Goal: Complete application form: Complete application form

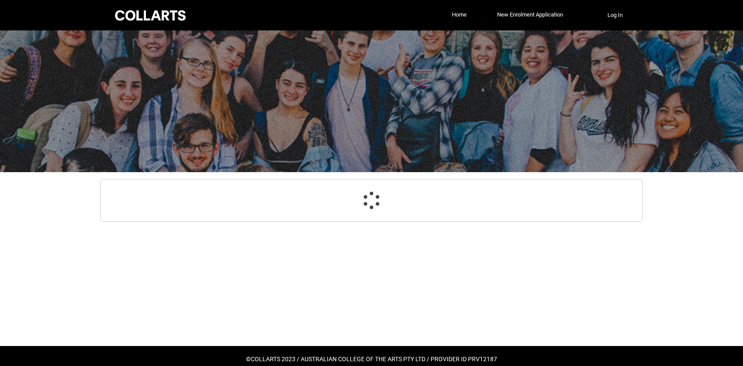
select select "GenderOptions.[DEMOGRAPHIC_DATA]"
select select "MailingCountry_Options.1101"
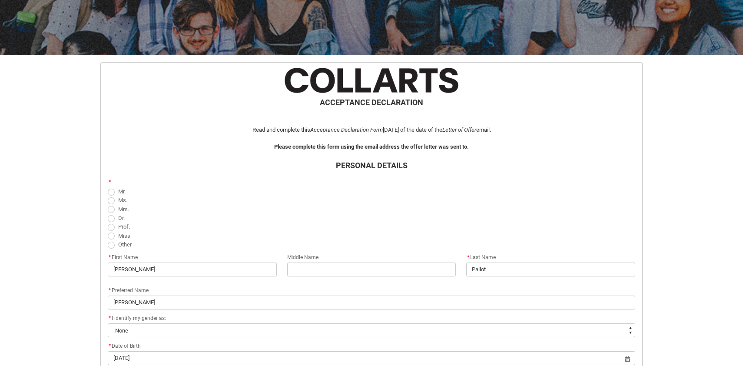
scroll to position [128, 0]
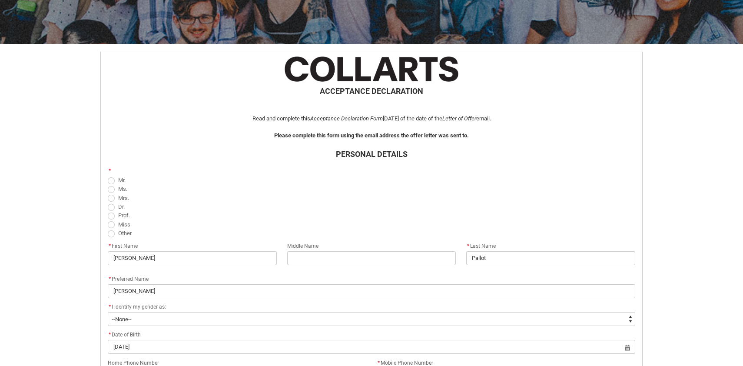
click at [113, 224] on span "REDU_Acceptance_Declaration flow" at bounding box center [111, 224] width 7 height 7
click at [108, 220] on input "Miss" at bounding box center [107, 219] width 0 height 0
radio input "true"
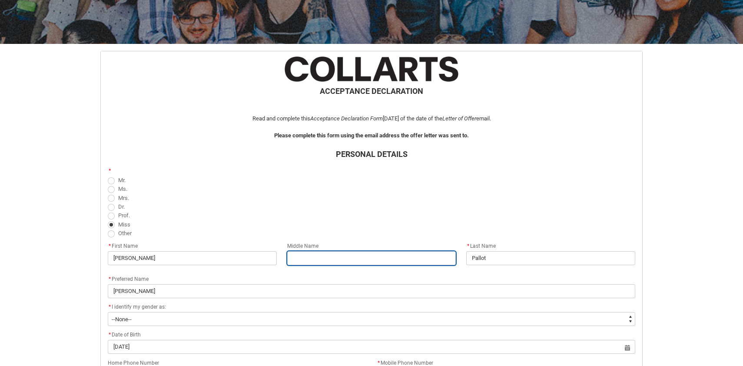
click at [331, 255] on input "REDU_Acceptance_Declaration flow" at bounding box center [371, 258] width 169 height 14
type lightning-primitive-input-simple "I"
type input "I"
type lightning-primitive-input-simple "Im"
type input "Im"
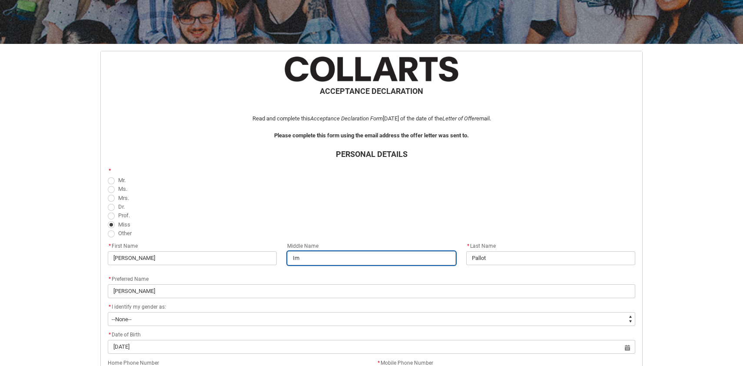
type lightning-primitive-input-simple "Ime"
type input "Ime"
type lightning-primitive-input-simple "[PERSON_NAME]"
type input "[PERSON_NAME]"
type lightning-primitive-input-simple "Imeld"
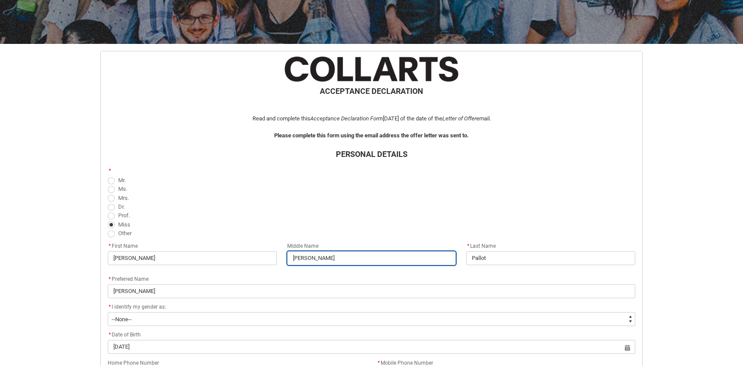
type input "Imeld"
type lightning-primitive-input-simple "[PERSON_NAME]"
type input "[PERSON_NAME]"
type lightning-primitive-input-simple "[PERSON_NAME]"
type input "[PERSON_NAME]"
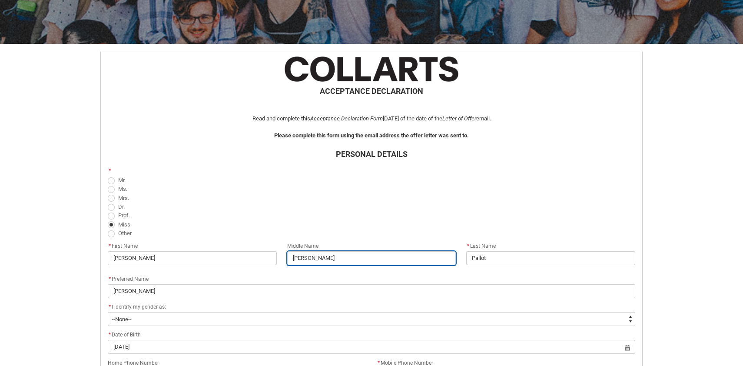
type lightning-primitive-input-simple "[PERSON_NAME]"
type input "[PERSON_NAME]"
type lightning-primitive-input-simple "[PERSON_NAME] Cl"
type input "[PERSON_NAME] Cl"
type lightning-primitive-input-simple "[PERSON_NAME]"
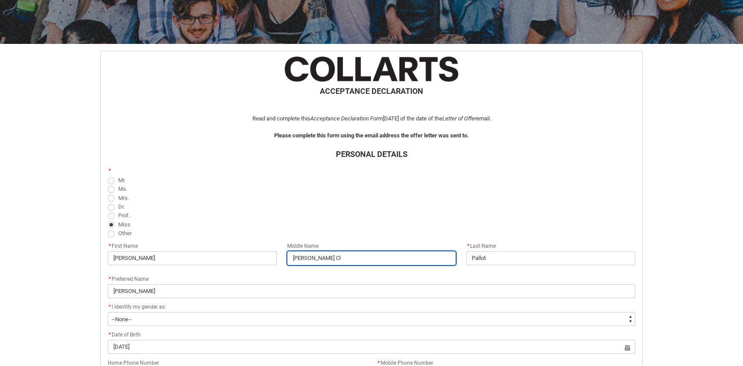
type input "[PERSON_NAME]"
type lightning-primitive-input-simple "[PERSON_NAME]"
type input "[PERSON_NAME]"
type lightning-primitive-input-simple "[PERSON_NAME]"
type input "[PERSON_NAME]"
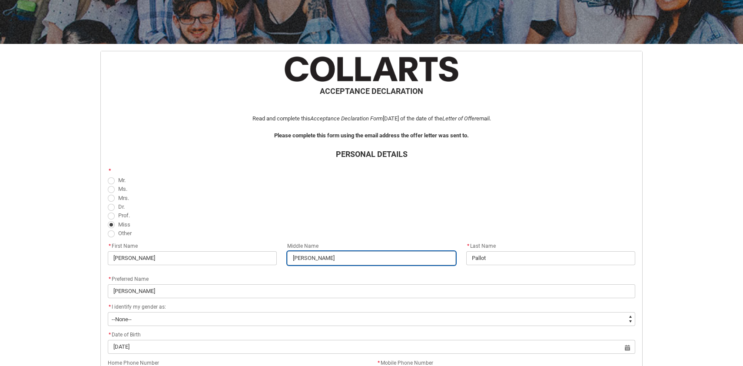
type lightning-primitive-input-simple "[PERSON_NAME]"
type input "[PERSON_NAME]"
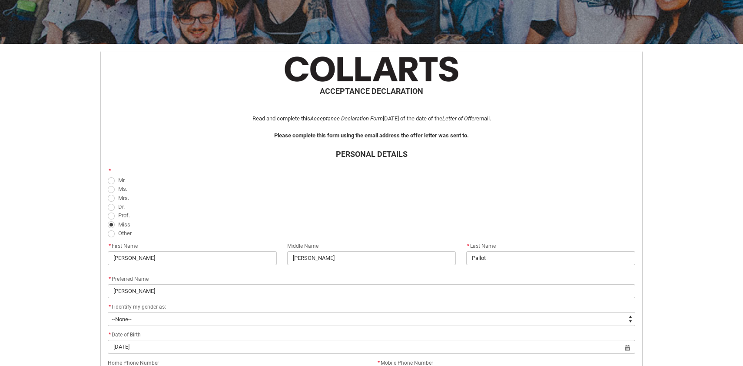
click at [241, 162] on flowruntime-screen-field "PERSONAL DETAILS" at bounding box center [372, 156] width 538 height 17
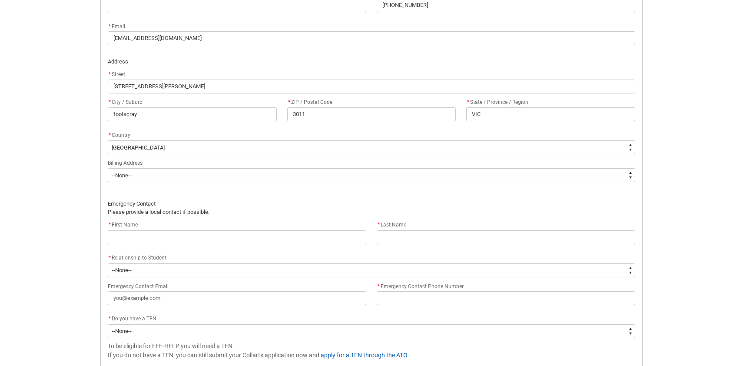
scroll to position [506, 0]
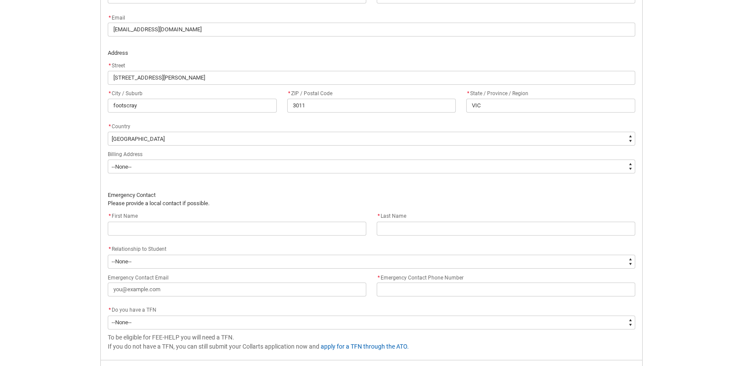
click at [167, 221] on div "* First Name" at bounding box center [237, 216] width 259 height 10
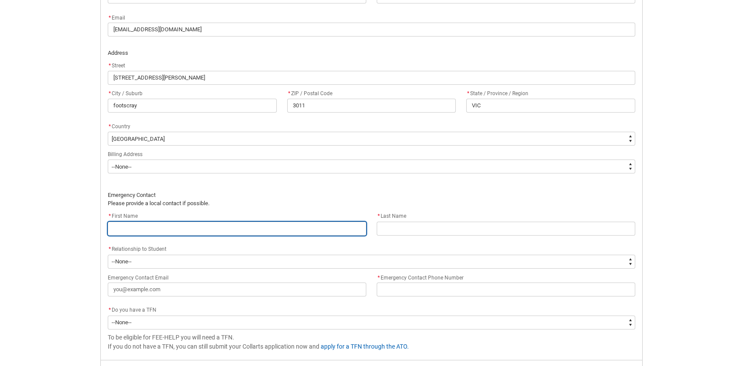
click at [165, 227] on input "REDU_Acceptance_Declaration flow" at bounding box center [237, 229] width 259 height 14
type lightning-primitive-input-simple "D"
type input "D"
type lightning-primitive-input-simple "Do"
type input "Do"
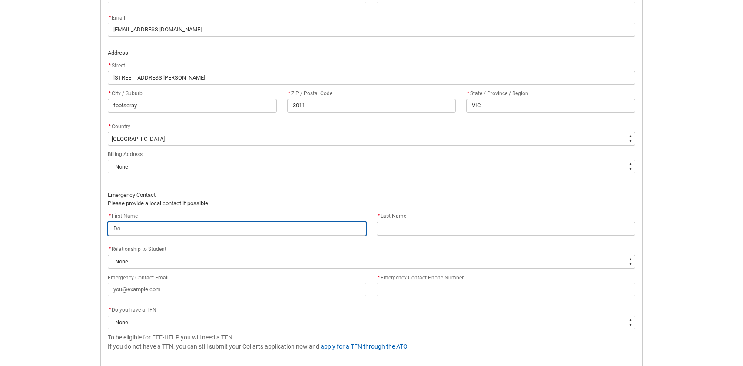
type lightning-primitive-input-simple "Dom"
type input "Dom"
type lightning-primitive-input-simple "Domi"
type input "Domi"
type lightning-primitive-input-simple "[PERSON_NAME]"
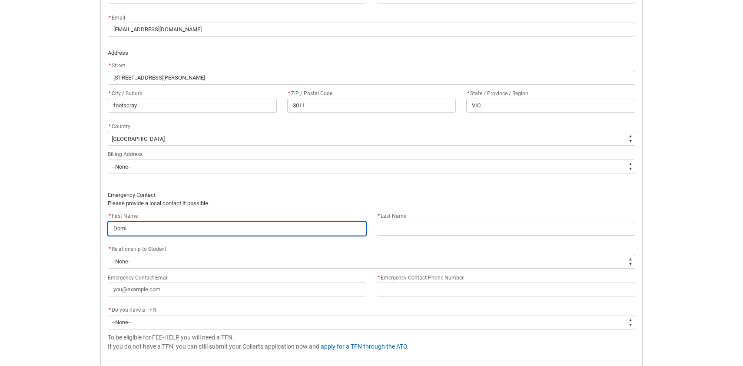
type input "[PERSON_NAME]"
type lightning-primitive-input-simple "Domini"
type input "Domini"
type lightning-primitive-input-simple "[PERSON_NAME]"
type input "[PERSON_NAME]"
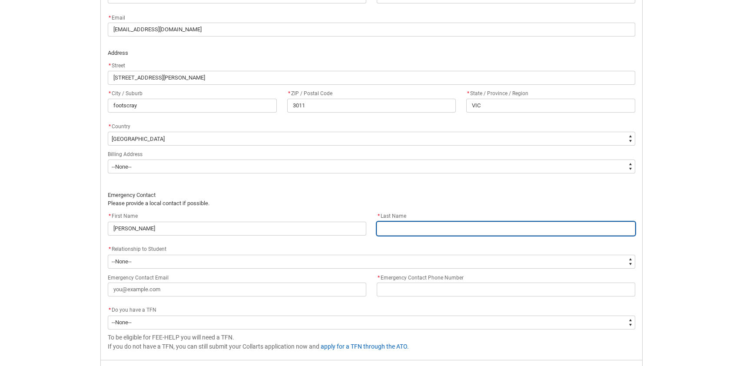
click at [430, 227] on input "REDU_Acceptance_Declaration flow" at bounding box center [506, 229] width 259 height 14
type lightning-primitive-input-simple "P"
type input "P"
type lightning-primitive-input-simple "Po"
type input "Po"
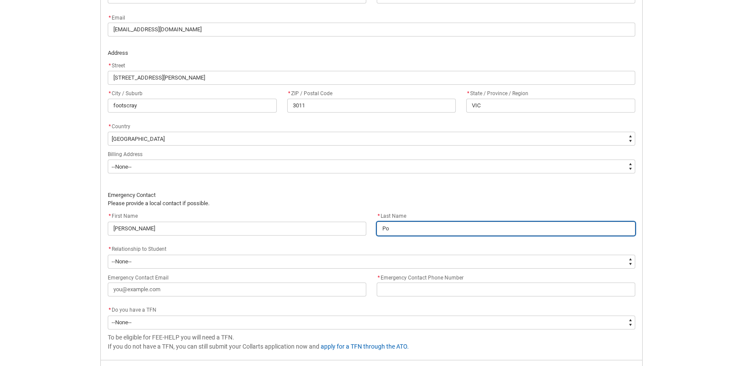
type lightning-primitive-input-simple "Pos"
type input "Pos"
type lightning-primitive-input-simple "Poss"
type input "Poss"
type lightning-primitive-input-simple "Possi"
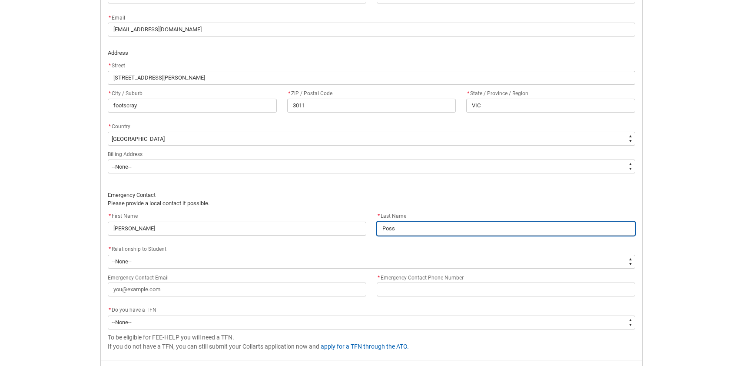
type input "Possi"
type lightning-primitive-input-simple "[PERSON_NAME]"
type input "[PERSON_NAME]"
type lightning-primitive-input-simple "Possing"
type input "Possing"
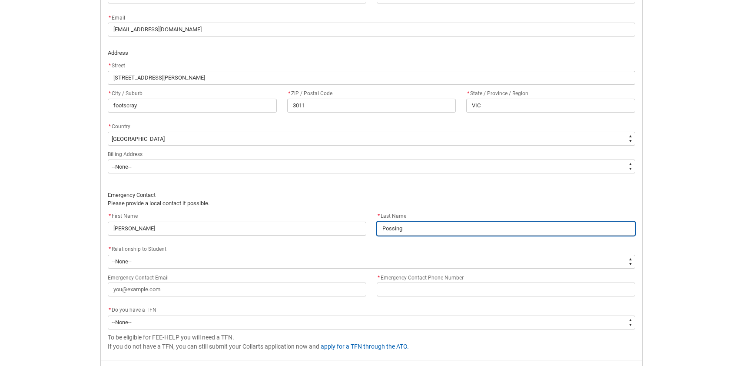
type lightning-primitive-input-simple "Possingh"
type input "Possingh"
type lightning-primitive-input-simple "Possingha"
type input "Possingha"
type lightning-primitive-input-simple "Possingham"
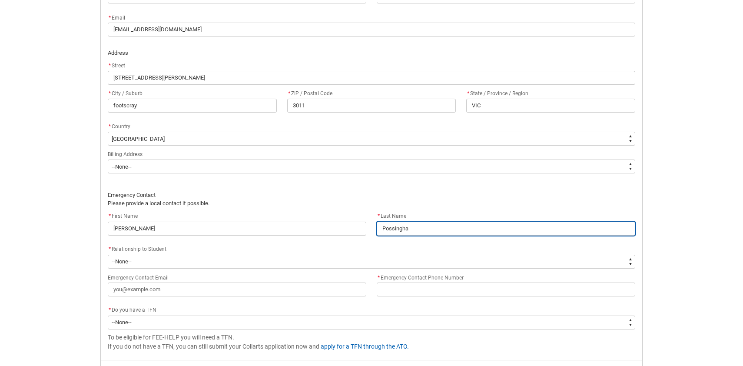
type input "Possingham"
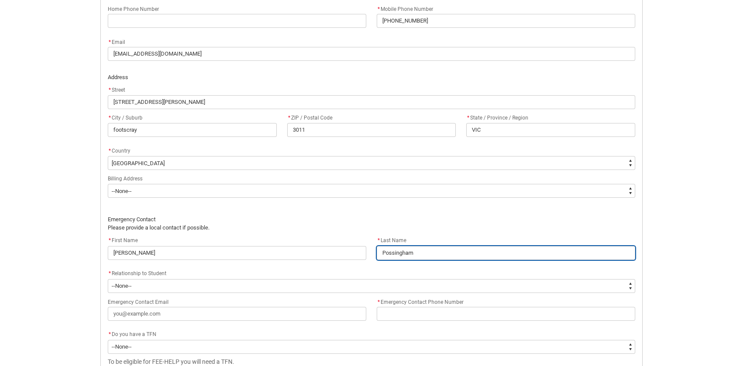
scroll to position [481, 0]
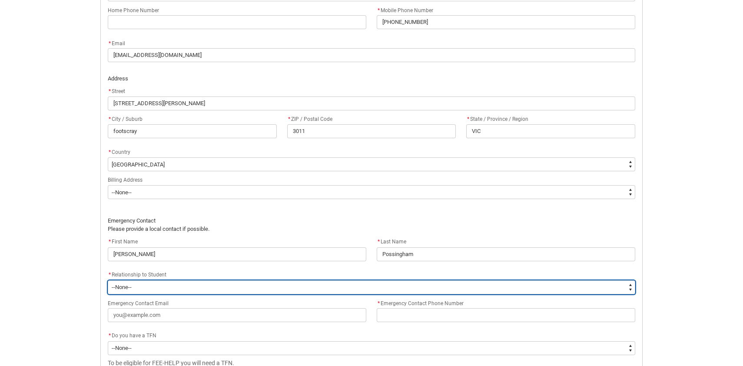
click at [305, 287] on select "--None-- Mother Father Sibling Child Partner Relation Friend" at bounding box center [371, 287] width 527 height 14
type lightning-select "EmergencyContact_RelationshipOptions.Partner"
select select "EmergencyContact_RelationshipOptions.Partner"
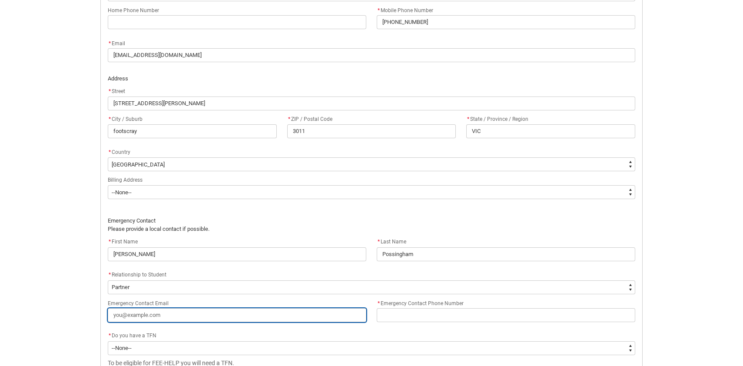
click at [176, 314] on input "Emergency Contact Email" at bounding box center [237, 315] width 259 height 14
type lightning-primitive-input-simple "d"
type input "d"
type lightning-primitive-input-simple "do"
type input "do"
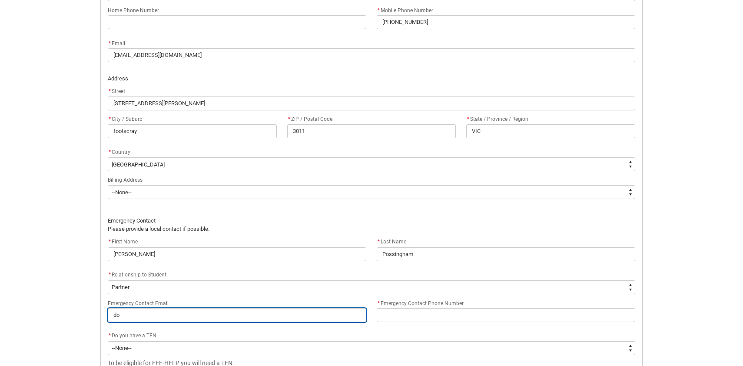
type lightning-primitive-input-simple "dom"
type input "dom"
type lightning-primitive-input-simple "dom."
type input "dom."
type lightning-primitive-input-simple "dom.p"
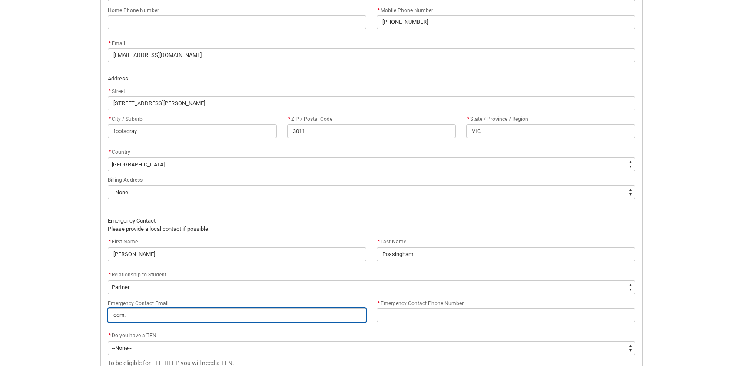
type input "dom.p"
type lightning-primitive-input-simple "dom.po"
type input "dom.po"
type lightning-primitive-input-simple "dom.pos"
type input "dom.pos"
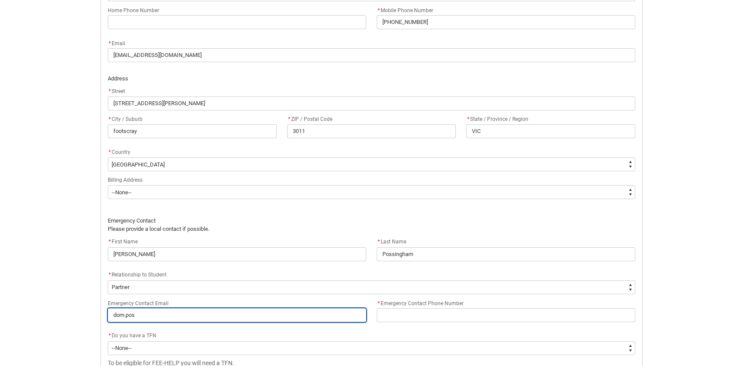
type lightning-primitive-input-simple "dom.poss"
type input "dom.poss"
type lightning-primitive-input-simple "dom.poss1"
type input "dom.poss1"
type lightning-primitive-input-simple "dom.poss1@"
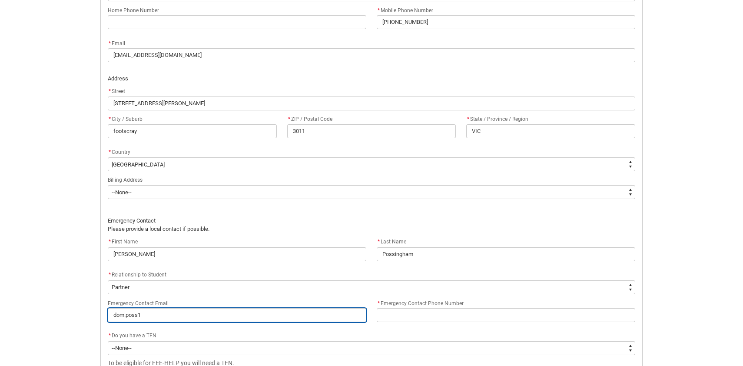
type input "dom.poss1@"
type lightning-primitive-input-simple "dom.poss1@g"
type input "dom.poss1@g"
type lightning-primitive-input-simple "dom.poss1@gm"
type input "dom.poss1@gm"
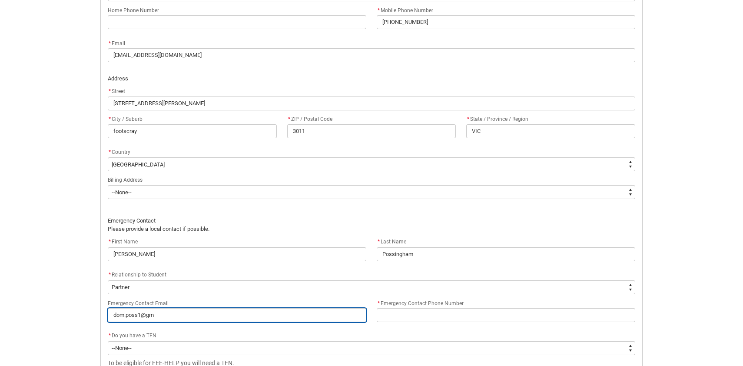
type lightning-primitive-input-simple "dom.poss1@gma"
type input "dom.poss1@gma"
type lightning-primitive-input-simple "dom.poss1@gmai"
type input "dom.poss1@gmai"
type lightning-primitive-input-simple "[EMAIL_ADDRESS]"
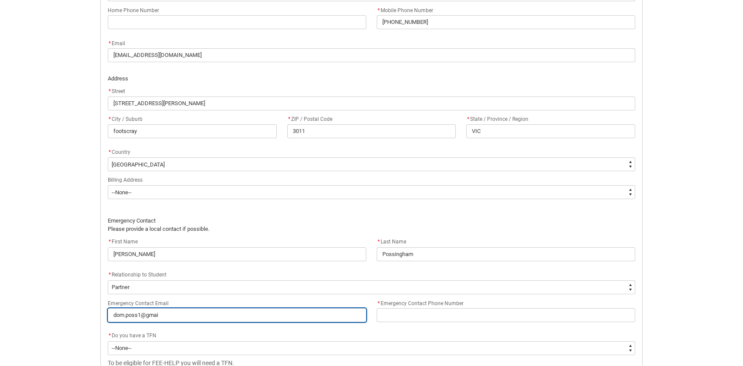
type input "[EMAIL_ADDRESS]"
type lightning-primitive-input-simple "[EMAIL_ADDRESS]."
type input "[EMAIL_ADDRESS]."
type lightning-primitive-input-simple "dom.poss1@gmail.c"
type input "dom.poss1@gmail.c"
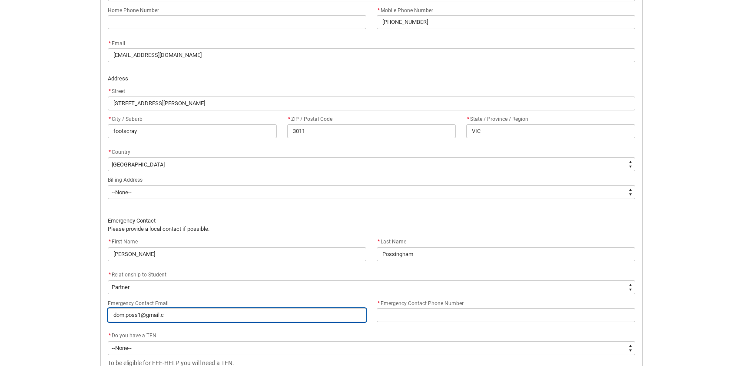
type lightning-primitive-input-simple "[EMAIL_ADDRESS][DOMAIN_NAME]"
type input "[EMAIL_ADDRESS][DOMAIN_NAME]"
type lightning-primitive-input-simple "[EMAIL_ADDRESS][DOMAIN_NAME]"
type input "[EMAIL_ADDRESS][DOMAIN_NAME]"
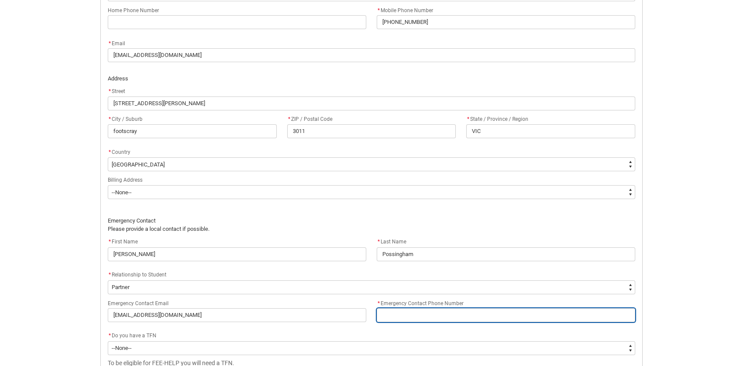
type lightning-primitive-input-simple "0"
type input "0"
type lightning-primitive-input-simple "04"
type input "04"
type lightning-primitive-input-simple "042"
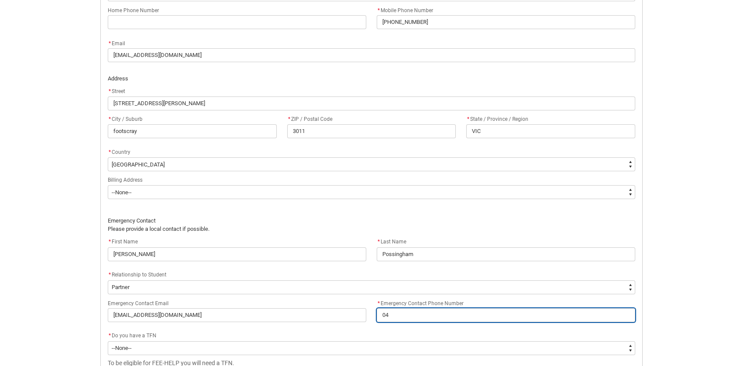
type input "042"
type lightning-primitive-input-simple "0421"
type input "0421"
type lightning-primitive-input-simple "04214"
type input "04214"
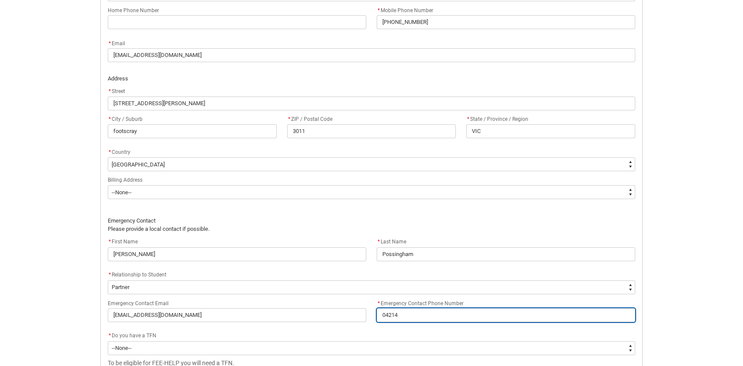
type lightning-primitive-input-simple "042140"
type input "042140"
type lightning-primitive-input-simple "0421402"
type input "0421402"
type lightning-primitive-input-simple "04214022"
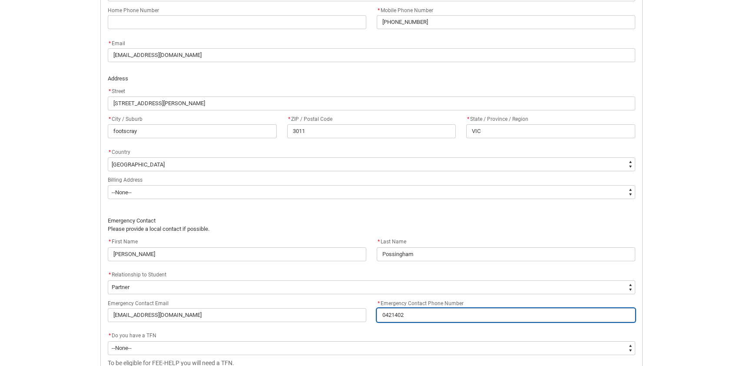
type input "04214022"
type lightning-primitive-input-simple "042140227"
type input "042140227"
type lightning-primitive-input-simple "0421402272"
type input "0421402272"
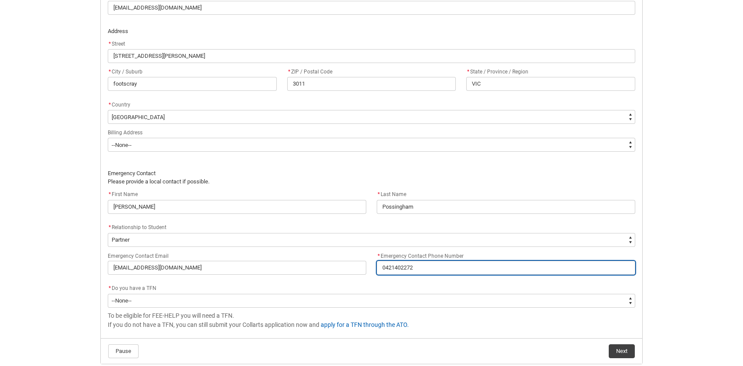
scroll to position [532, 0]
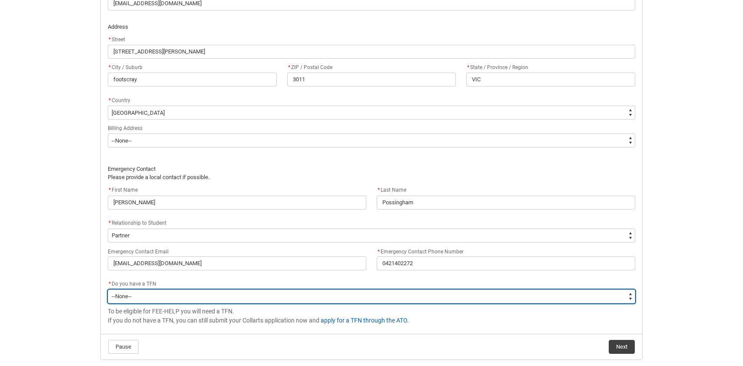
click at [144, 296] on select "--None-- Yes No" at bounding box center [371, 296] width 527 height 14
type lightning-select "Choice_No"
select select "Choice_No"
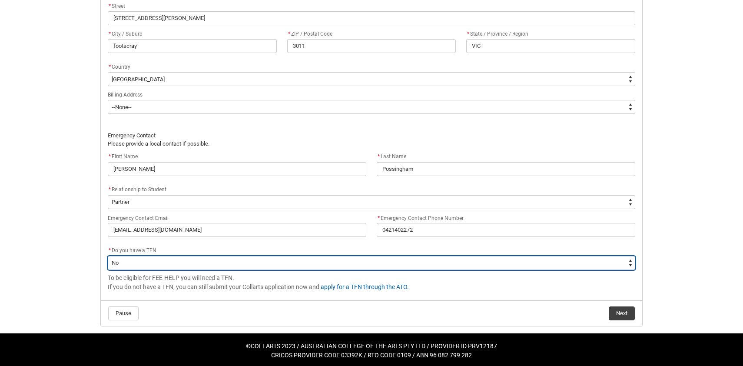
scroll to position [568, 0]
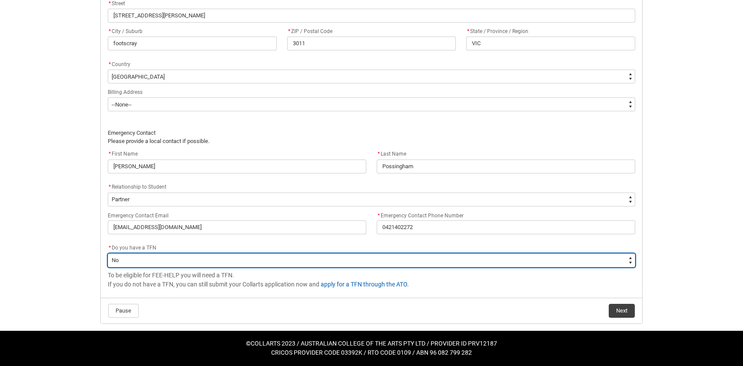
click at [318, 262] on select "--None-- Yes No" at bounding box center [371, 260] width 527 height 14
type lightning-select "Choice_Yes"
select select "Choice_Yes"
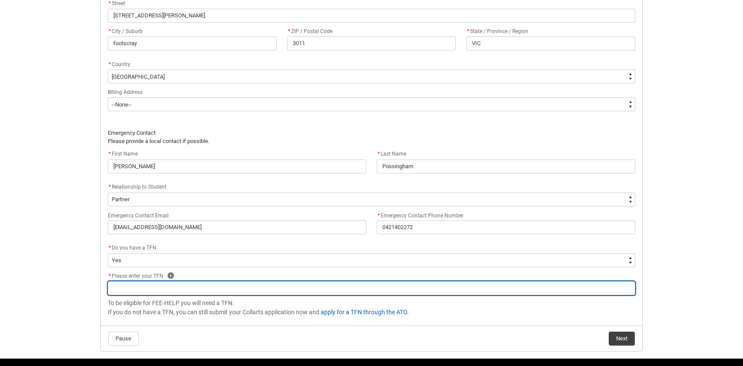
click at [208, 289] on input "REDU_Acceptance_Declaration flow" at bounding box center [371, 288] width 527 height 14
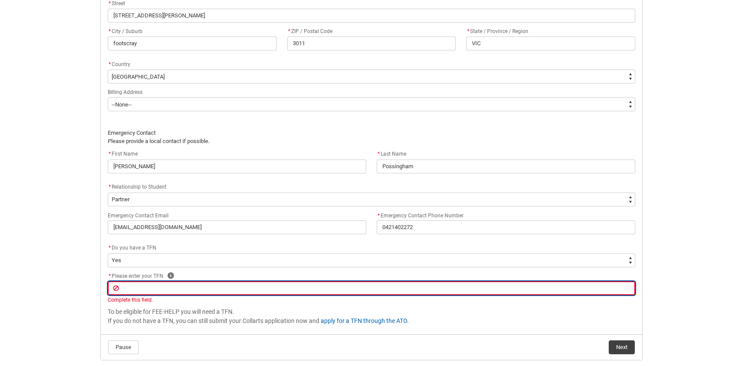
type lightning-primitive-input-simple "9"
type input "9"
type lightning-primitive-input-simple "98"
type input "98"
type lightning-primitive-input-simple "989"
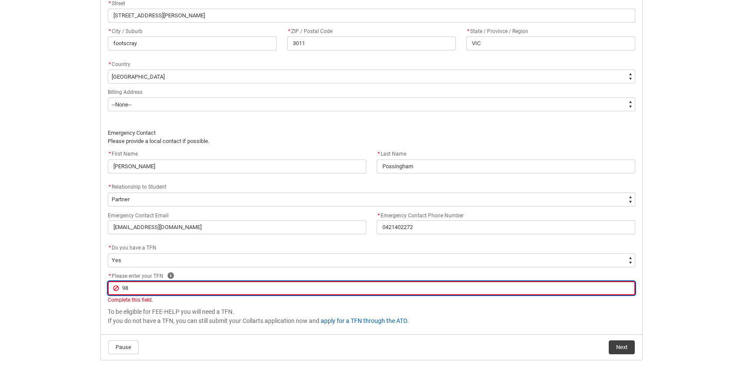
type input "989"
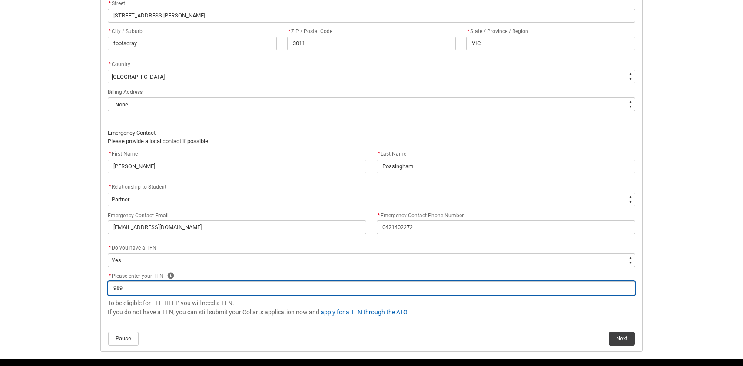
type lightning-primitive-input-simple "9899"
type input "9899"
type lightning-primitive-input-simple "98990"
type input "98990"
type lightning-primitive-input-simple "989906"
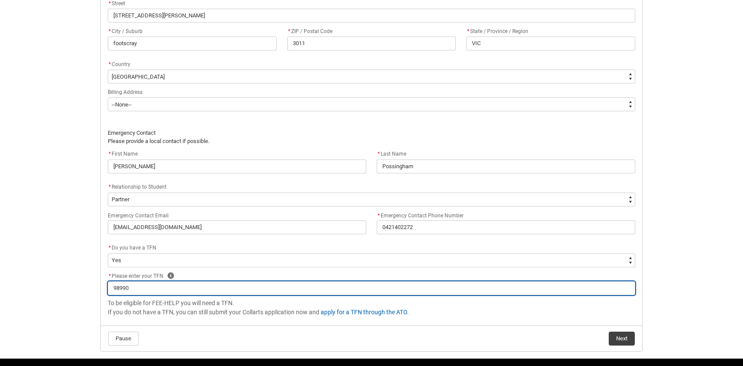
type input "989906"
type lightning-primitive-input-simple "9899062"
type input "9899062"
type lightning-primitive-input-simple "98990626"
type input "98990626"
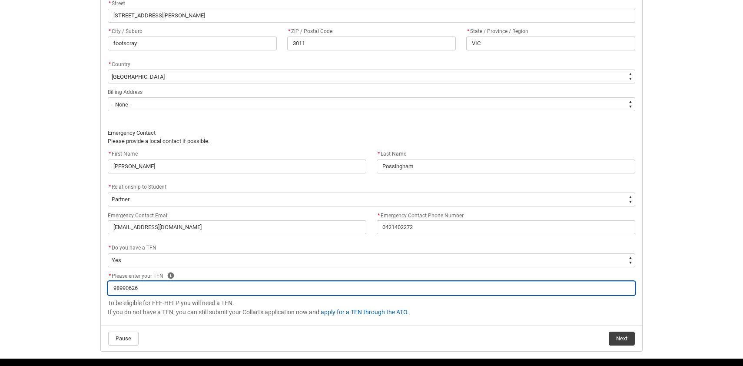
type lightning-primitive-input-simple "989906263"
type input "989906263"
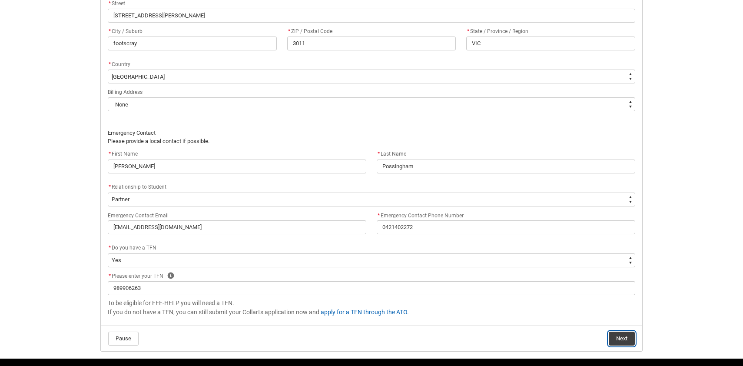
click at [622, 339] on button "Next" at bounding box center [622, 338] width 26 height 14
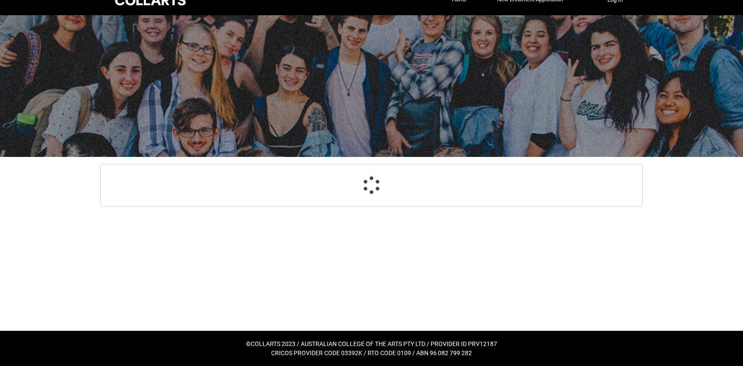
scroll to position [93, 0]
select select "Payment_Type_UPFRONT"
select select "Study_Mode_PartTime"
select select "StudyMethod_OnCampus"
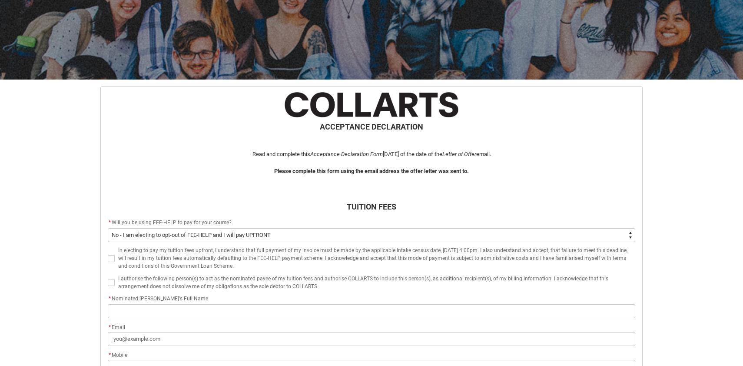
click at [250, 206] on h3 "TUITION FEES" at bounding box center [371, 207] width 527 height 12
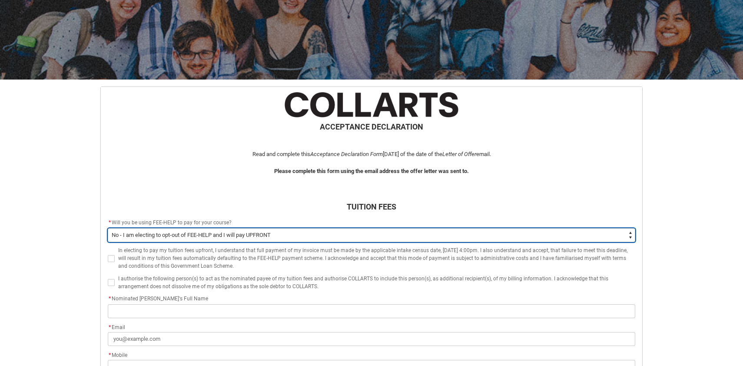
click at [368, 235] on select "--None-- Yes No - I am electing to opt-out of FEE-HELP and I will pay UPFRONT N…" at bounding box center [371, 235] width 527 height 14
type lightning-select "Payment_Type_NOMINATED"
select select "Payment_Type_NOMINATED"
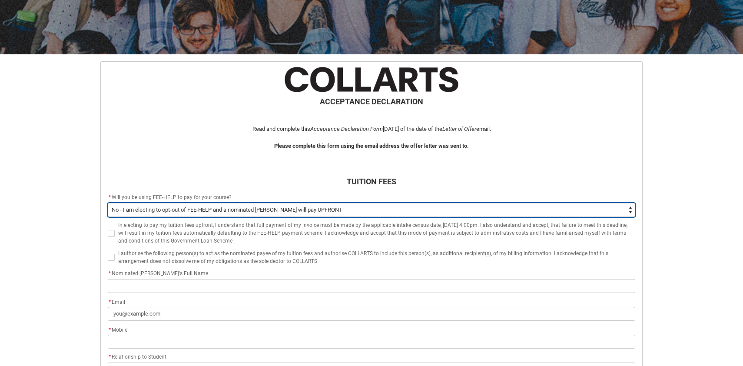
scroll to position [119, 0]
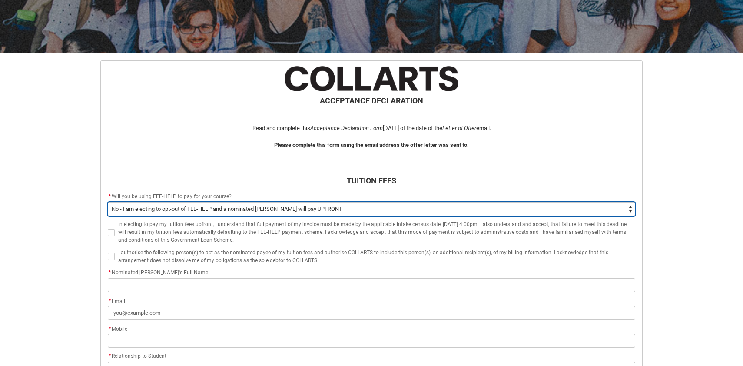
click at [263, 212] on select "--None-- Yes No - I am electing to opt-out of FEE-HELP and I will pay UPFRONT N…" at bounding box center [371, 209] width 527 height 14
type lightning-select "Payment_Type_FEE_HELP"
select select "Payment_Type_FEE_HELP"
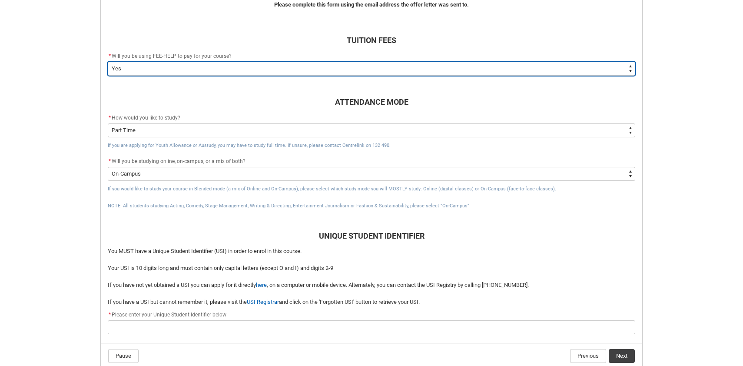
scroll to position [304, 0]
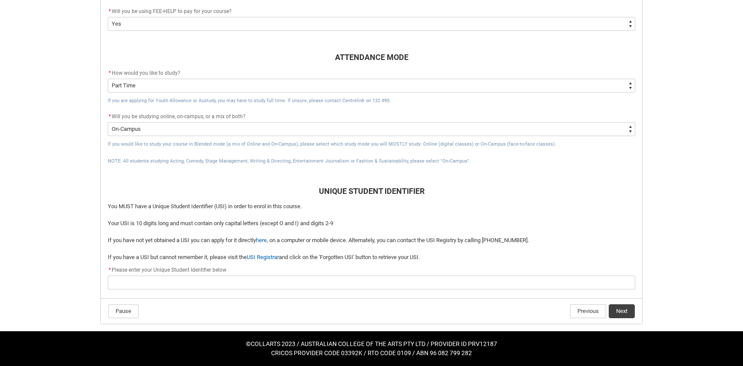
click at [187, 289] on div "REDU_Acceptance_Declaration flow" at bounding box center [371, 282] width 527 height 14
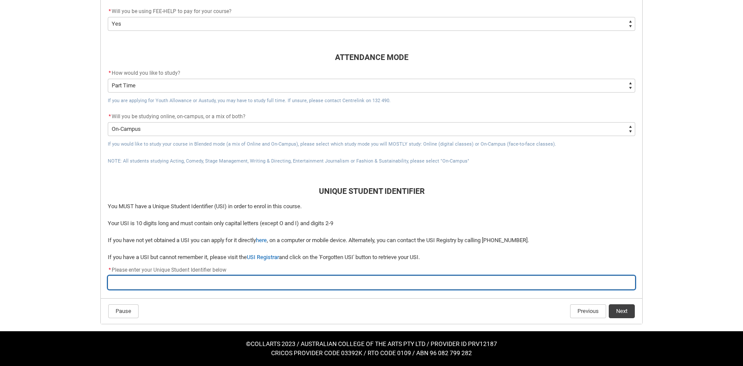
click at [194, 276] on input "REDU_Acceptance_Declaration flow" at bounding box center [371, 282] width 527 height 14
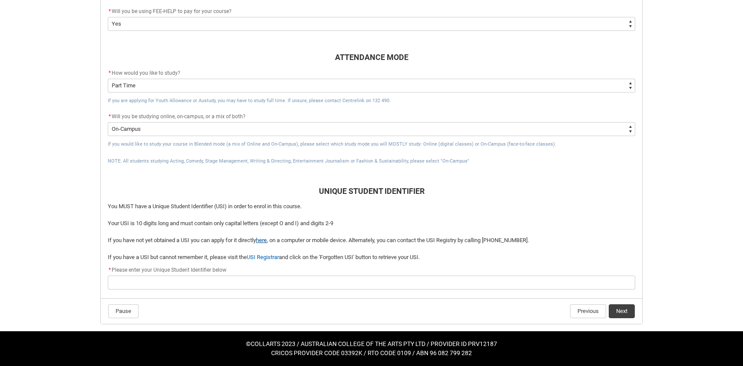
click at [267, 240] on link "here" at bounding box center [261, 240] width 11 height 7
